Goal: Information Seeking & Learning: Learn about a topic

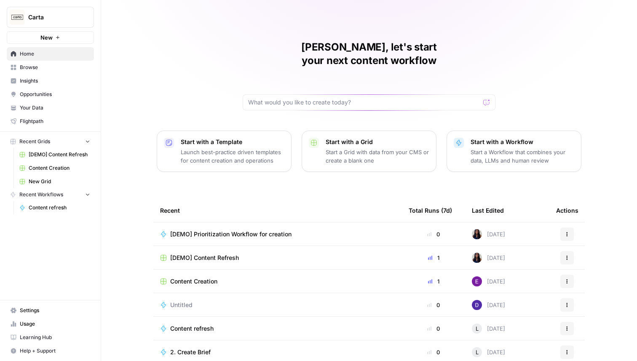
click at [43, 82] on span "Insights" at bounding box center [55, 81] width 70 height 8
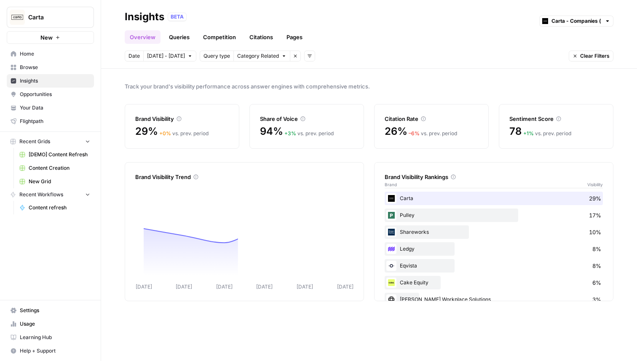
click at [294, 35] on link "Pages" at bounding box center [294, 36] width 26 height 13
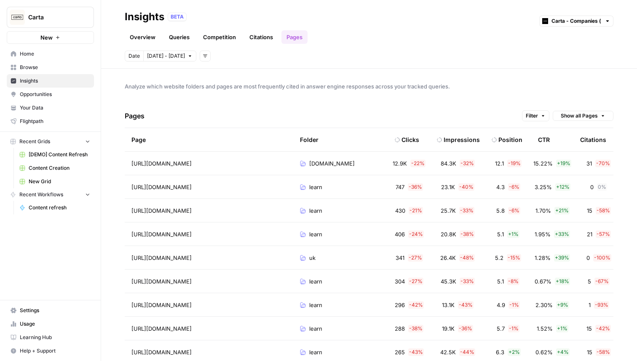
click at [200, 56] on button "Add filters" at bounding box center [205, 56] width 11 height 11
click at [211, 75] on span "Topic" at bounding box center [211, 74] width 14 height 8
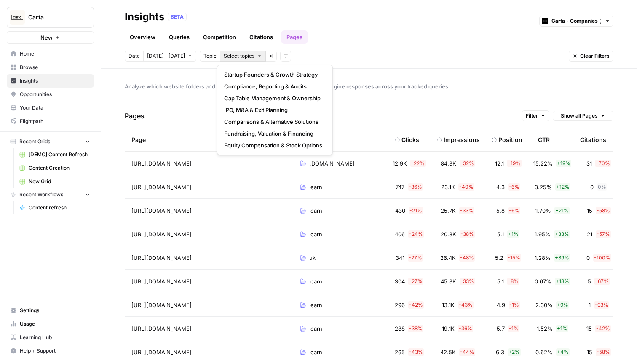
click at [231, 57] on span "Select topics" at bounding box center [239, 56] width 31 height 8
